Goal: Transaction & Acquisition: Purchase product/service

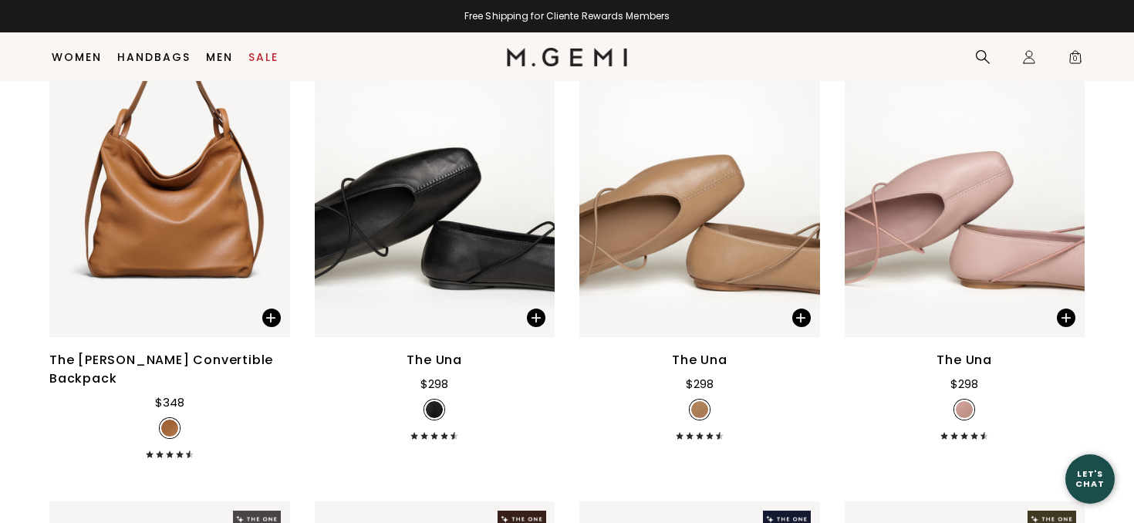
scroll to position [756, 0]
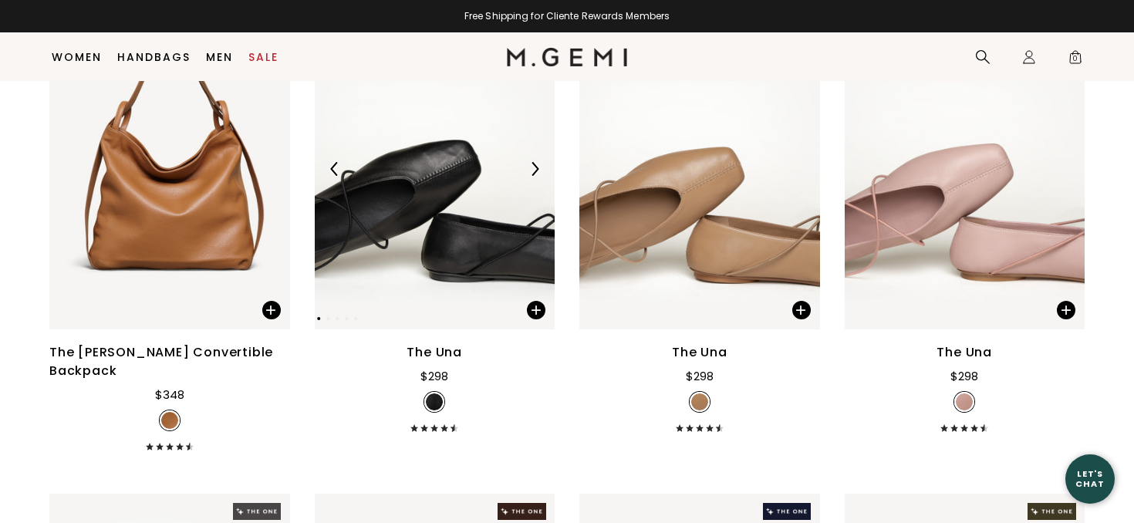
click at [443, 255] on img at bounding box center [435, 168] width 241 height 321
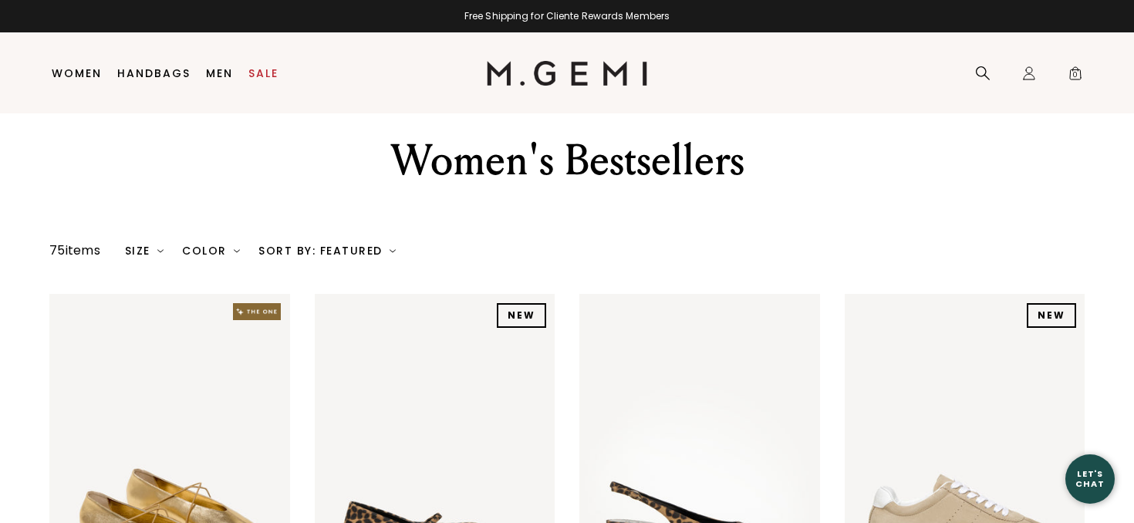
scroll to position [0, 0]
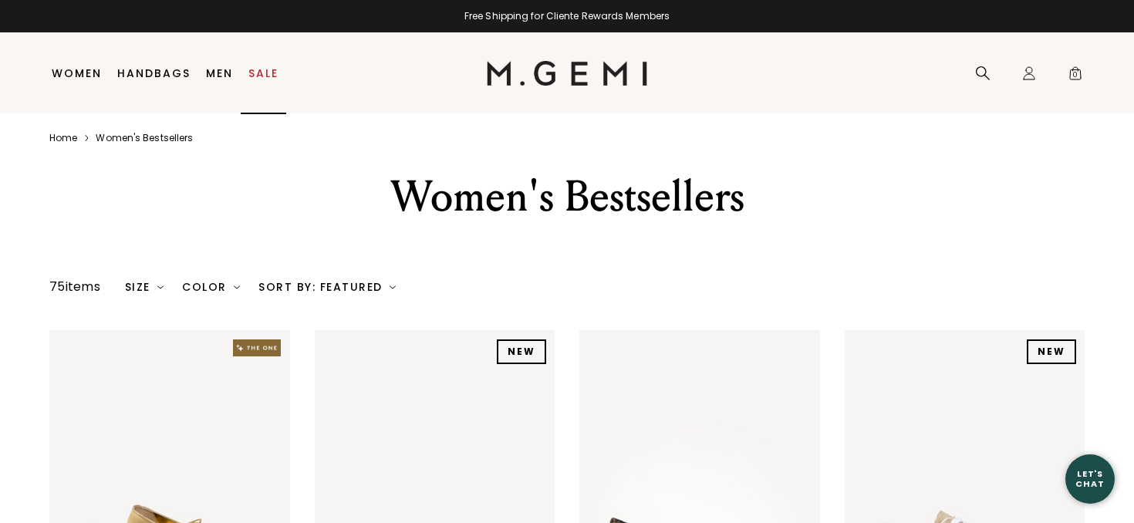
click at [260, 72] on link "Sale" at bounding box center [263, 73] width 30 height 12
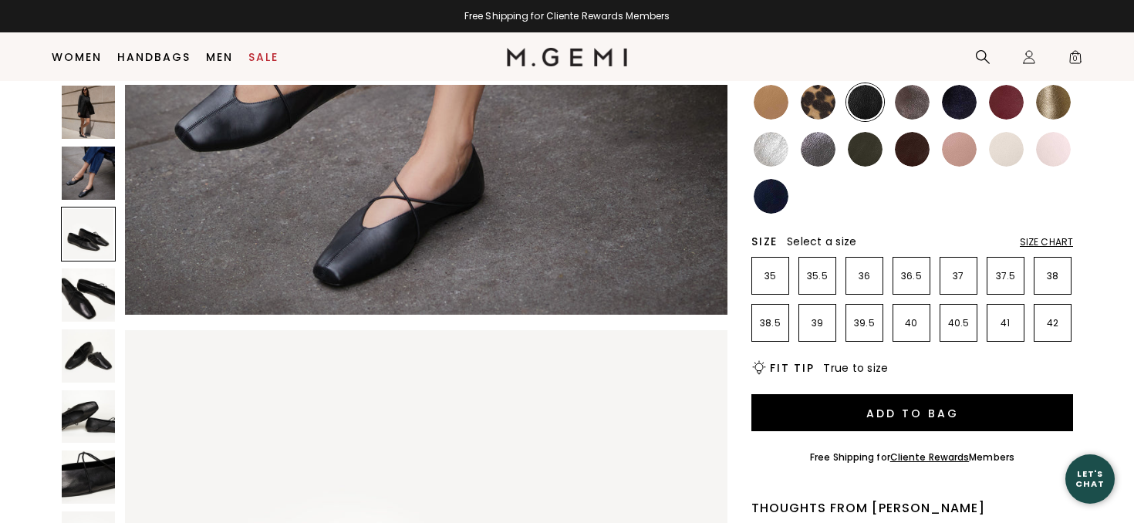
scroll to position [217, 0]
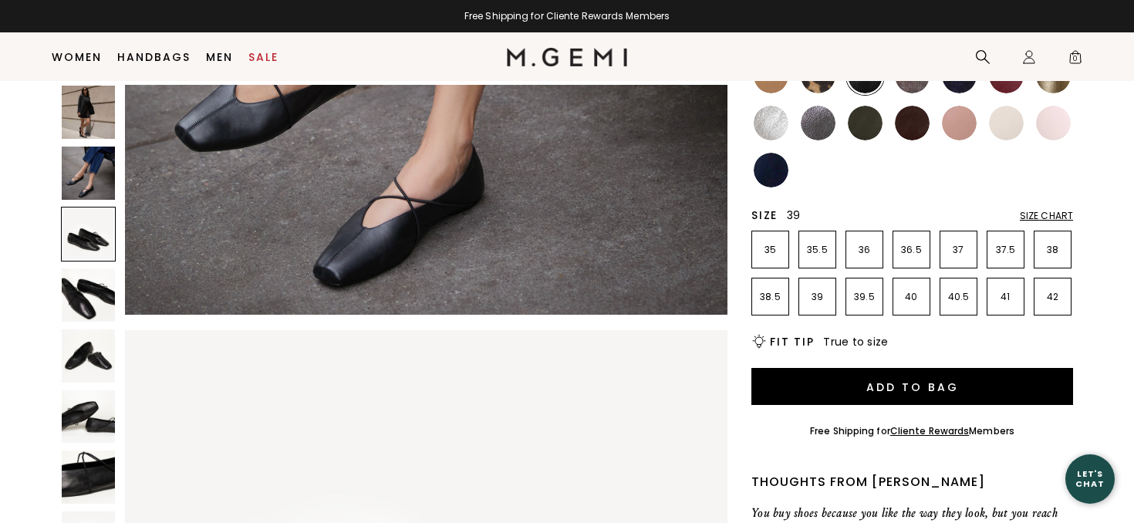
click at [814, 305] on li "39" at bounding box center [818, 297] width 38 height 38
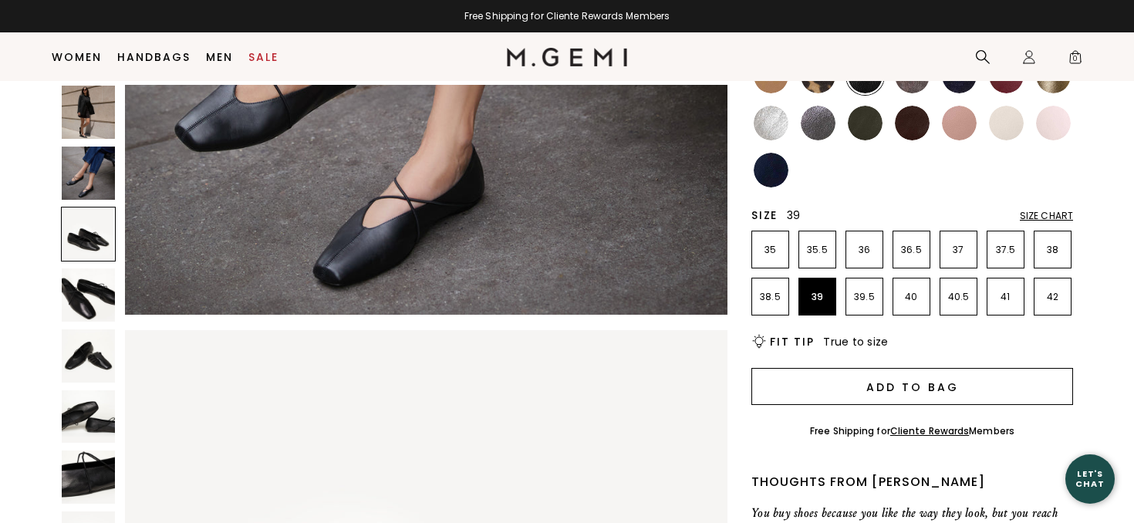
click at [843, 383] on button "Add to Bag" at bounding box center [913, 386] width 322 height 37
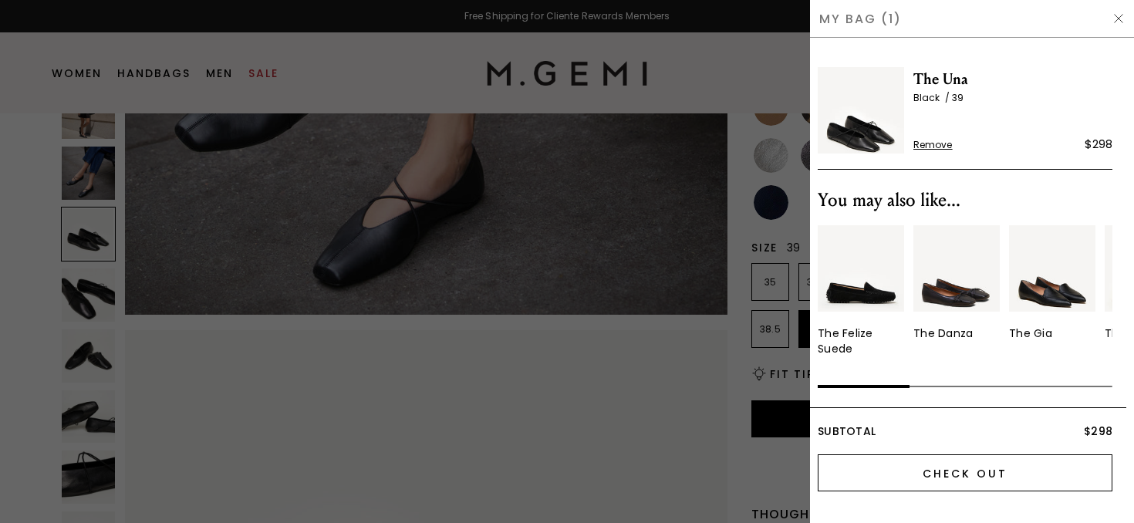
click at [920, 469] on input "Check Out" at bounding box center [965, 472] width 295 height 37
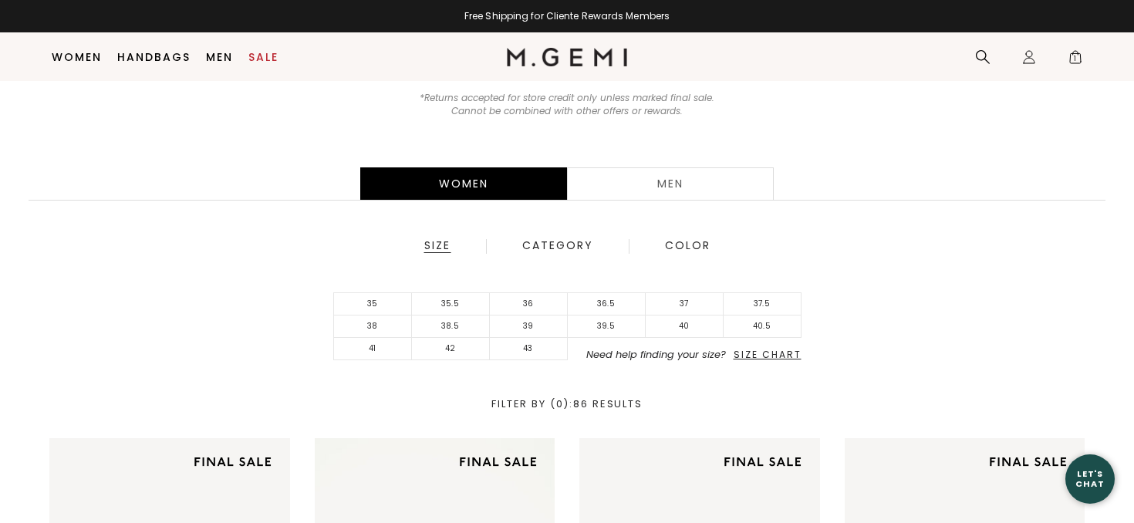
scroll to position [202, 0]
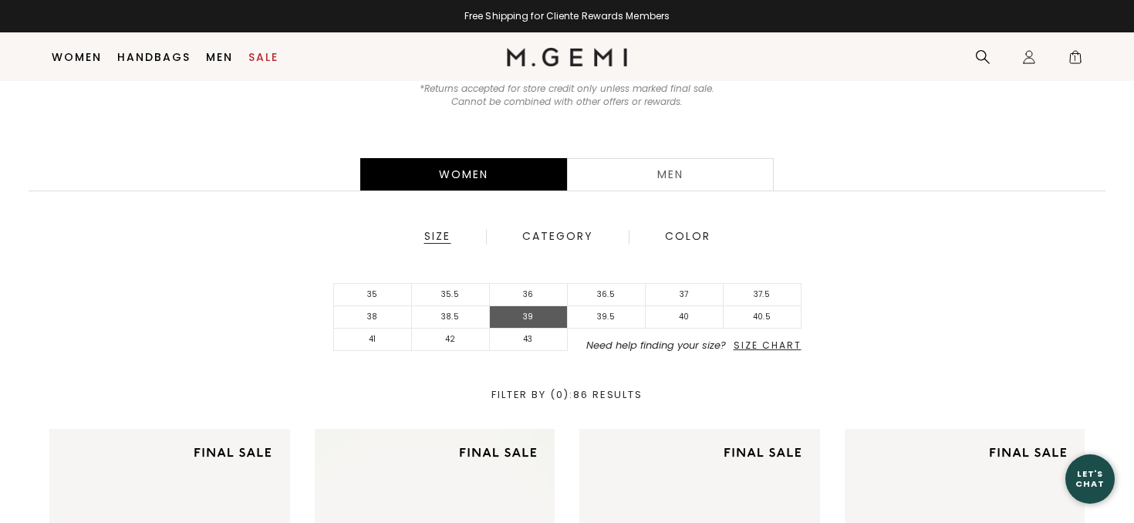
click at [543, 309] on li "39" at bounding box center [529, 317] width 78 height 22
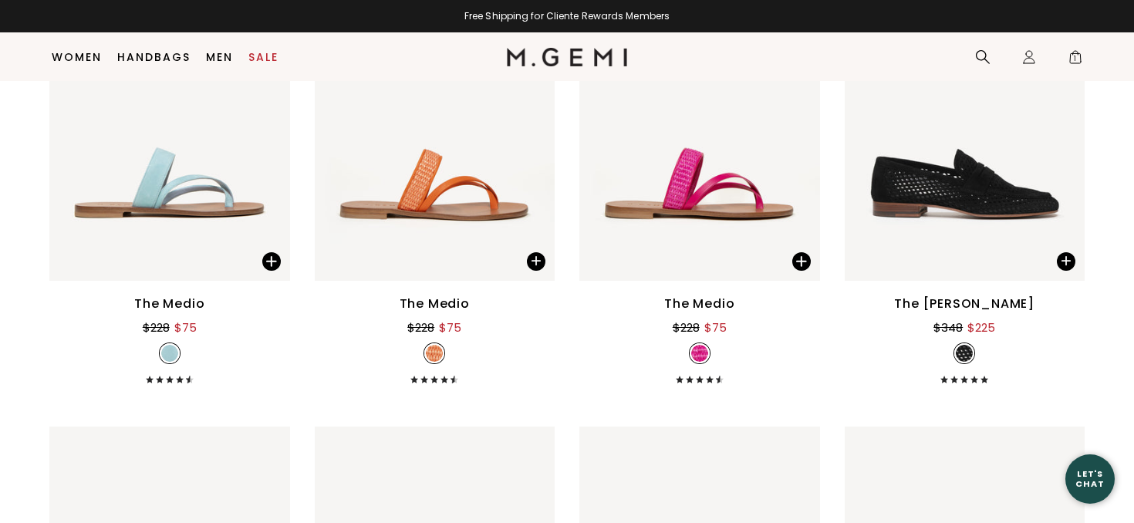
scroll to position [1174, 0]
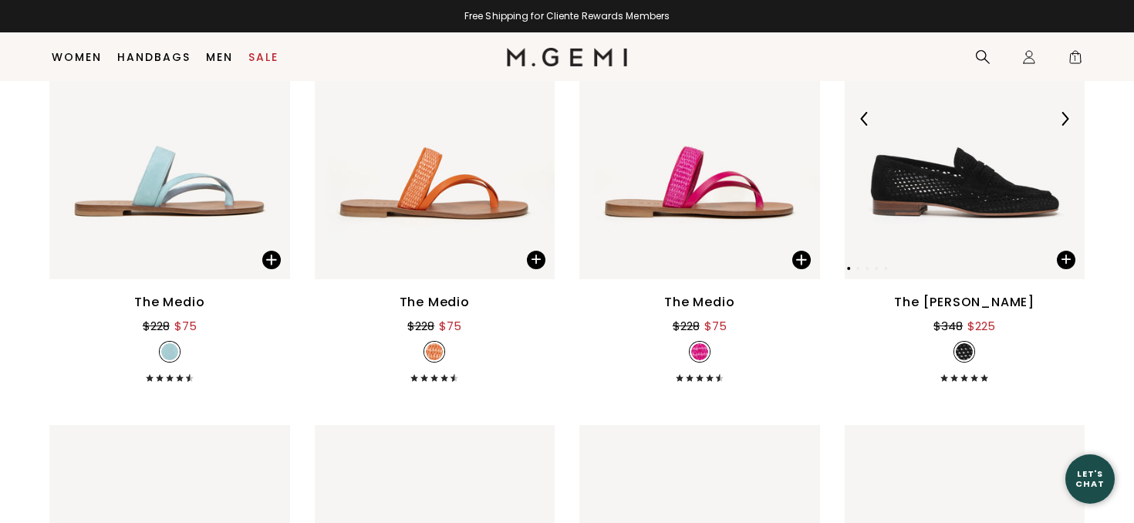
click at [1066, 118] on img at bounding box center [1065, 119] width 14 height 14
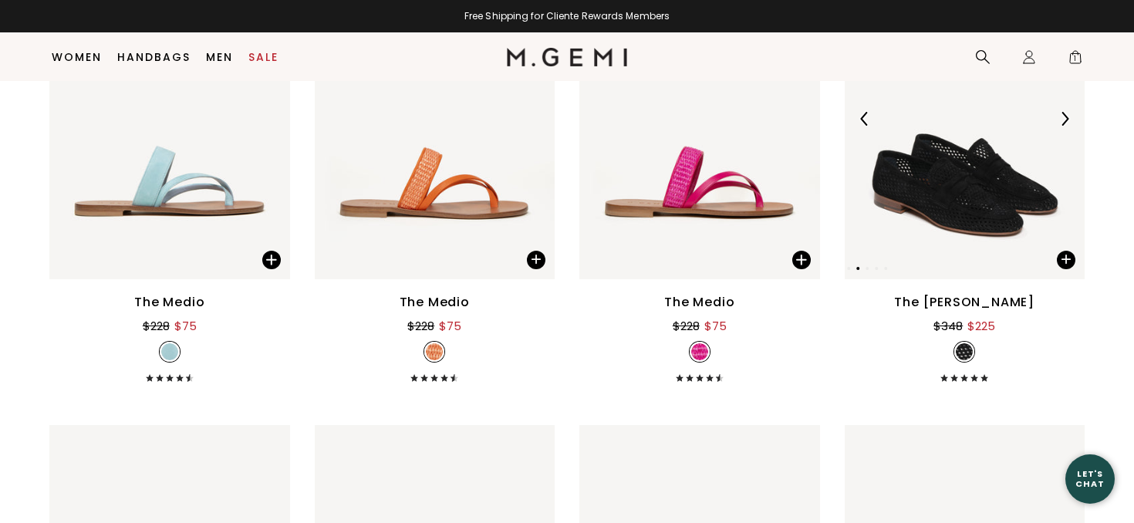
click at [1066, 118] on img at bounding box center [1065, 119] width 14 height 14
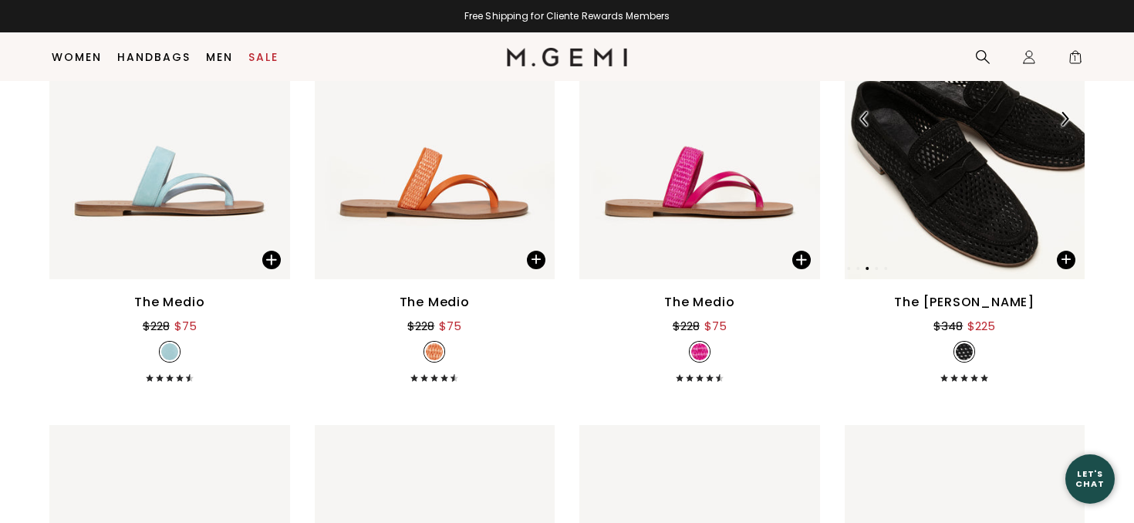
click at [1066, 118] on img at bounding box center [1065, 119] width 14 height 14
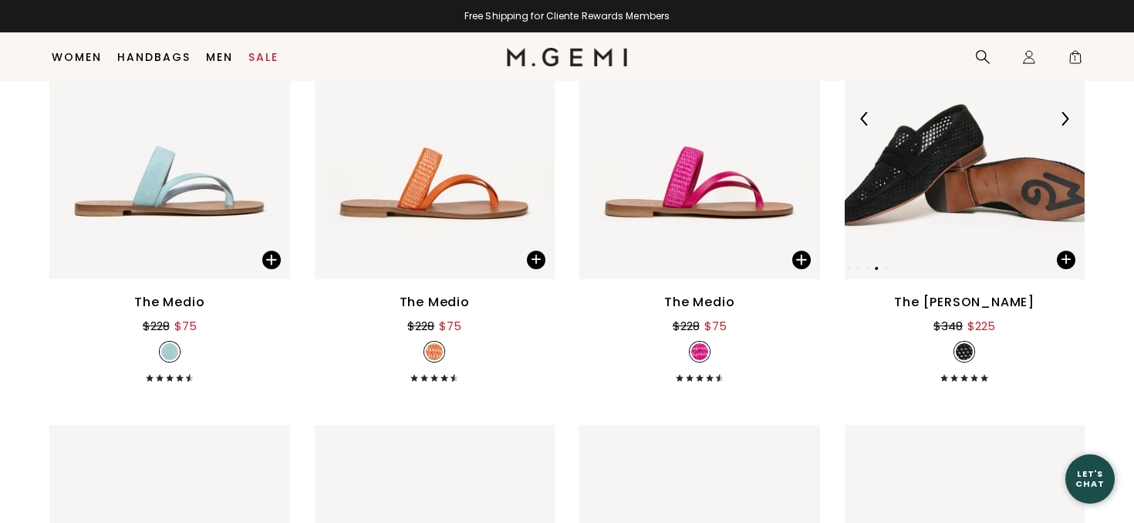
click at [1066, 118] on img at bounding box center [1065, 119] width 14 height 14
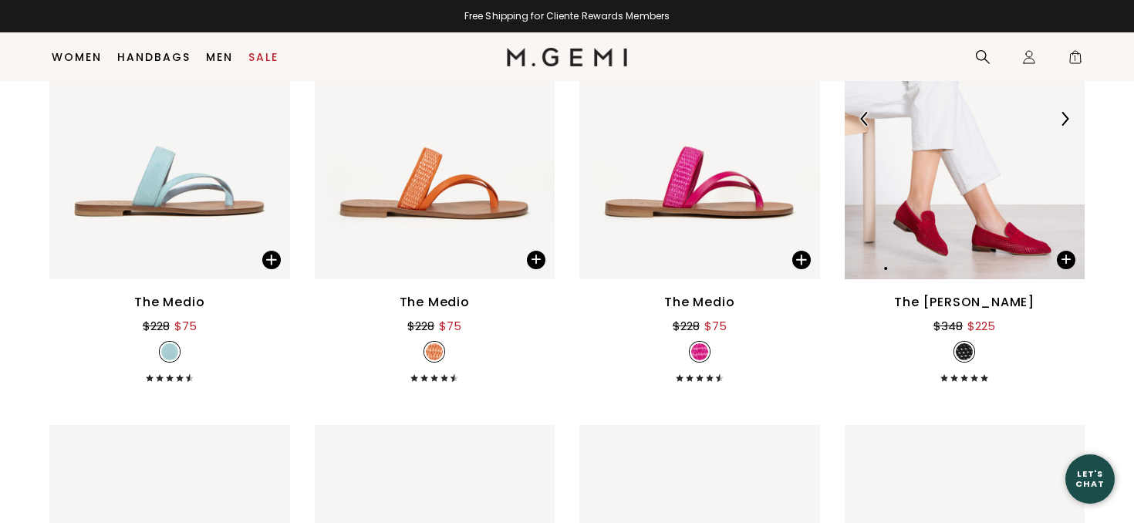
click at [1066, 118] on img at bounding box center [1065, 119] width 14 height 14
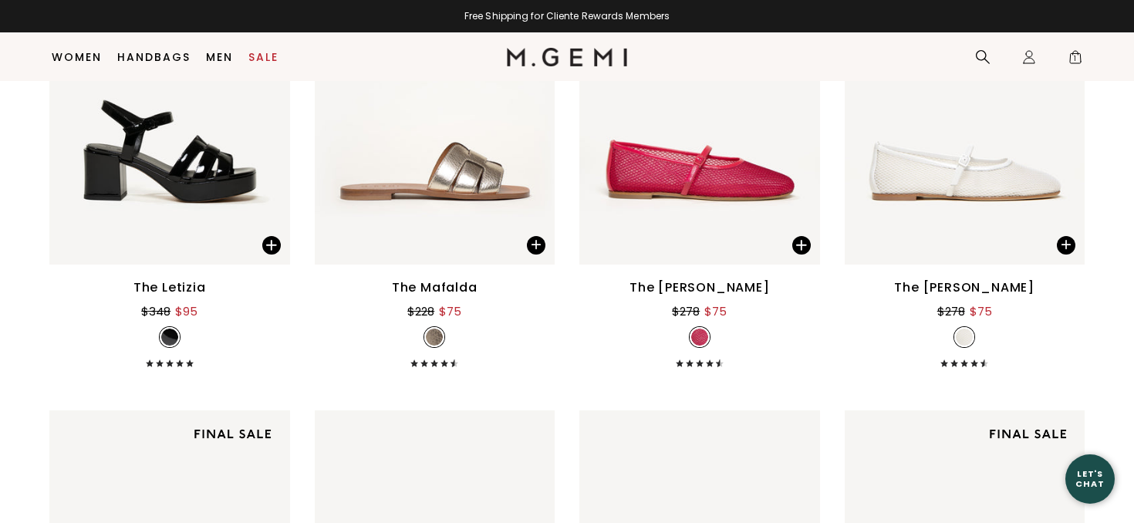
scroll to position [3056, 0]
click at [924, 183] on img at bounding box center [965, 104] width 241 height 321
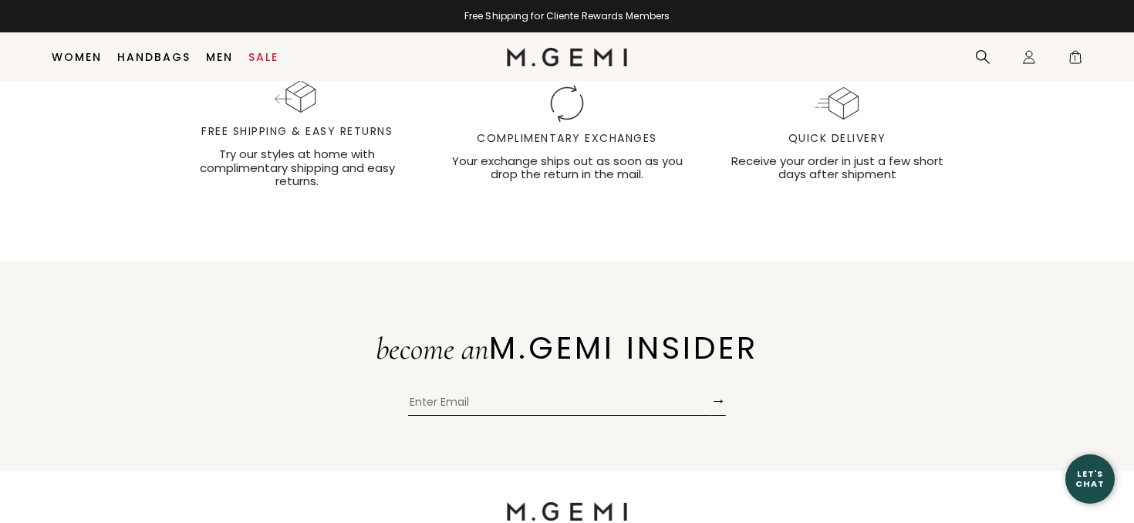
scroll to position [4524, 0]
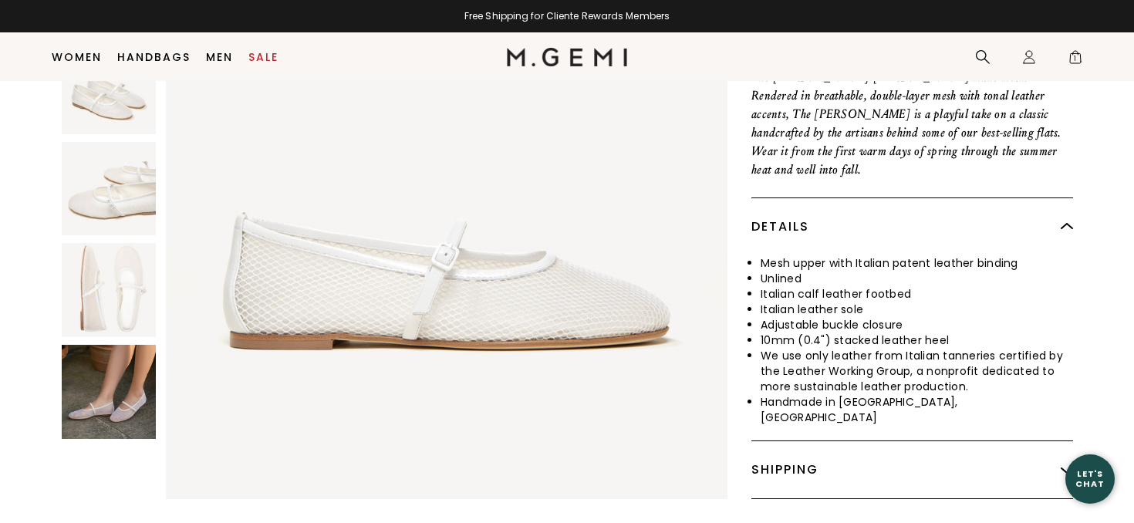
scroll to position [654, 0]
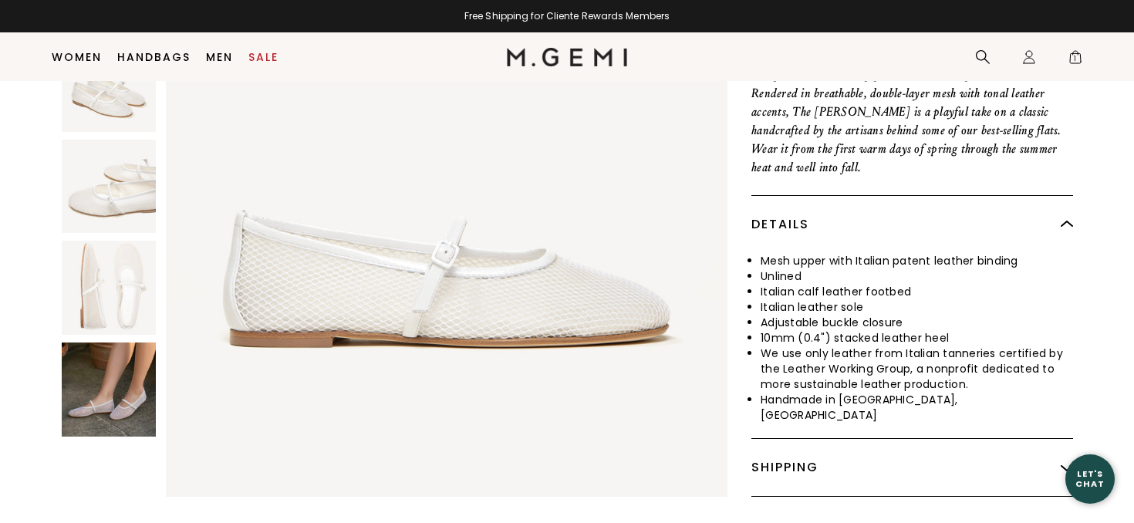
click at [122, 343] on img at bounding box center [109, 390] width 94 height 94
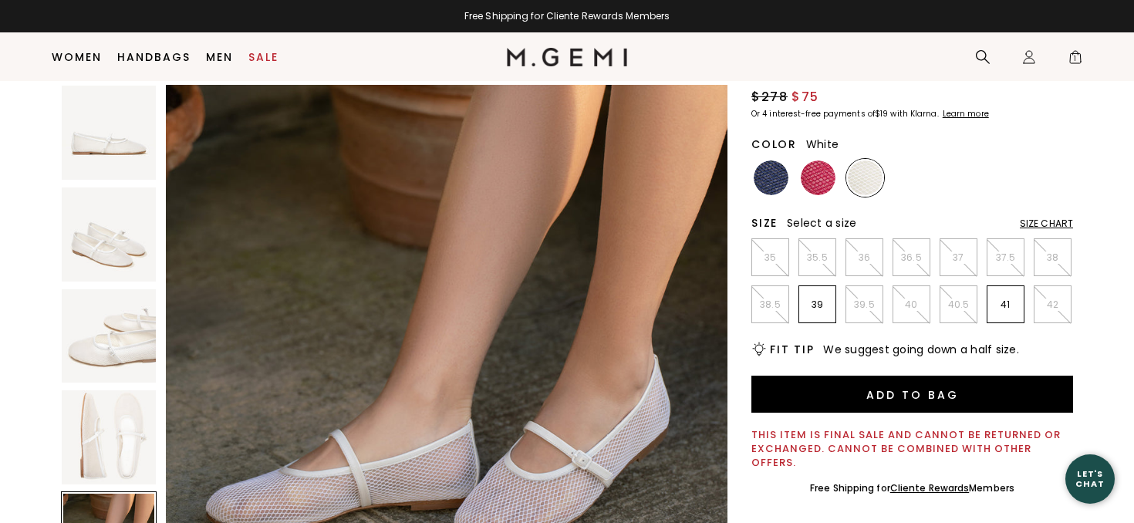
scroll to position [157, 0]
click at [765, 161] on img at bounding box center [771, 178] width 35 height 35
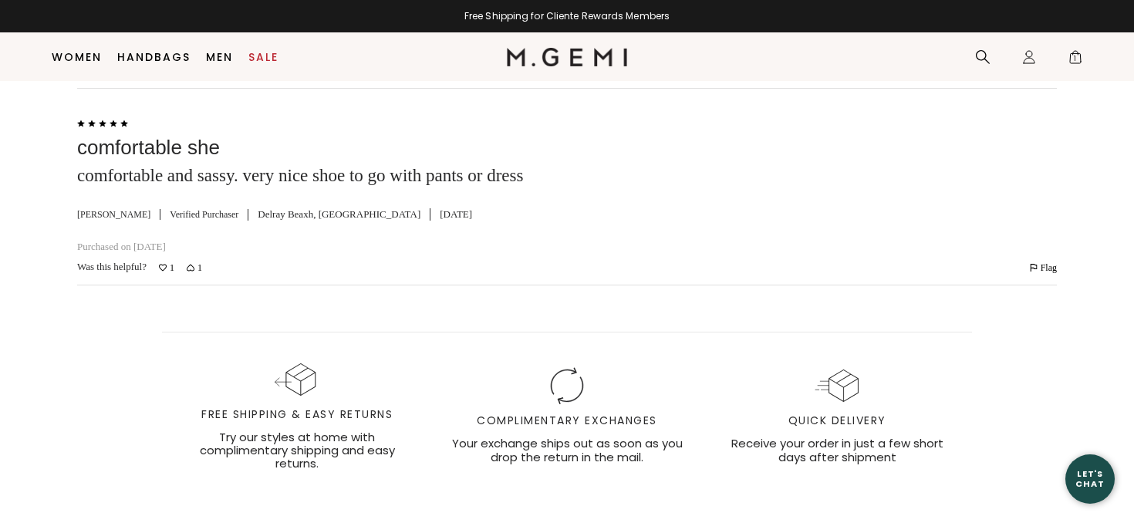
scroll to position [4372, 0]
